Goal: Register for event/course

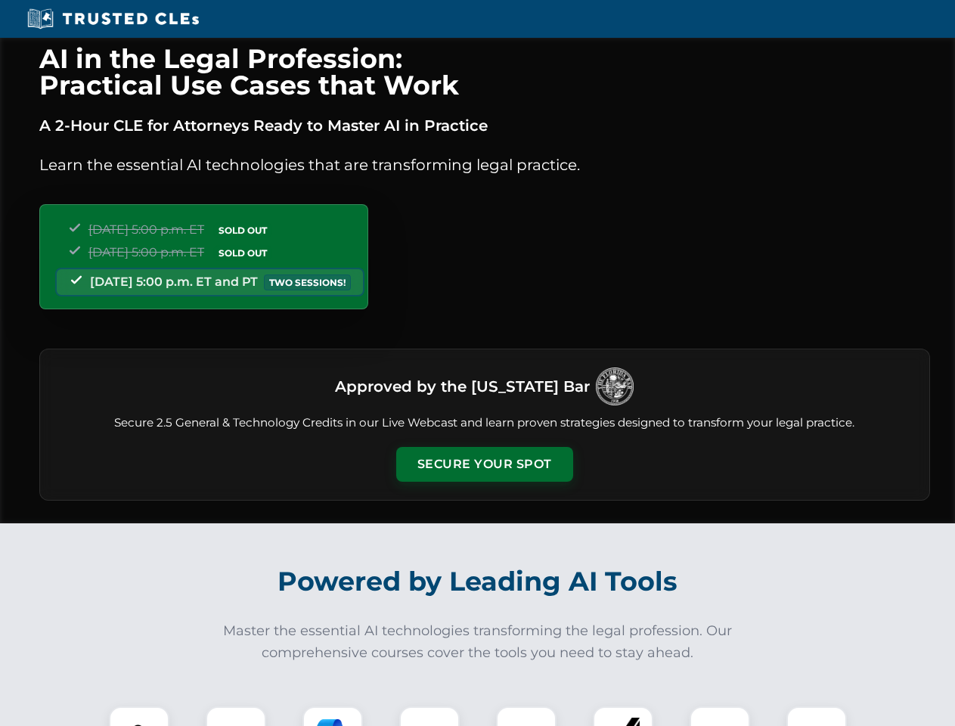
click at [484, 464] on button "Secure Your Spot" at bounding box center [484, 464] width 177 height 35
click at [139, 716] on img at bounding box center [139, 737] width 44 height 44
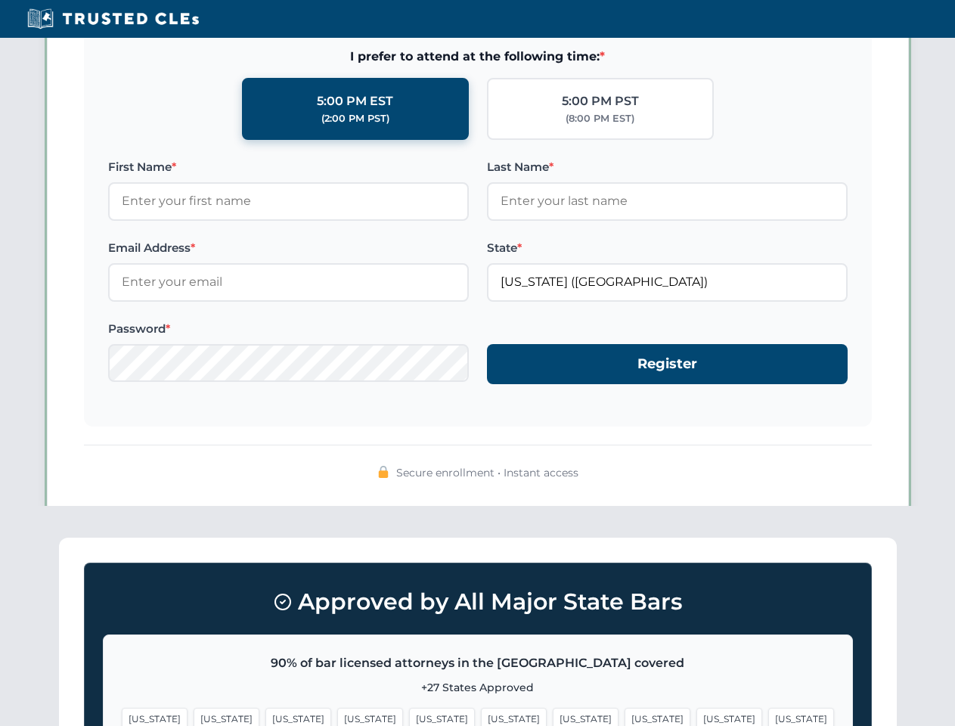
click at [553, 716] on span "[US_STATE]" at bounding box center [586, 719] width 66 height 22
click at [696, 716] on span "[US_STATE]" at bounding box center [729, 719] width 66 height 22
